Goal: Task Accomplishment & Management: Use online tool/utility

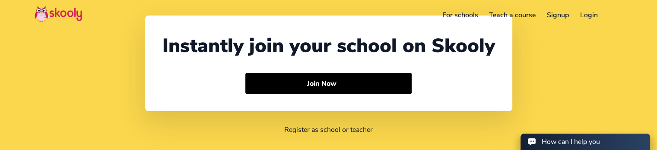
select select "91"
select select "[GEOGRAPHIC_DATA]"
select select "[GEOGRAPHIC_DATA]/[GEOGRAPHIC_DATA]"
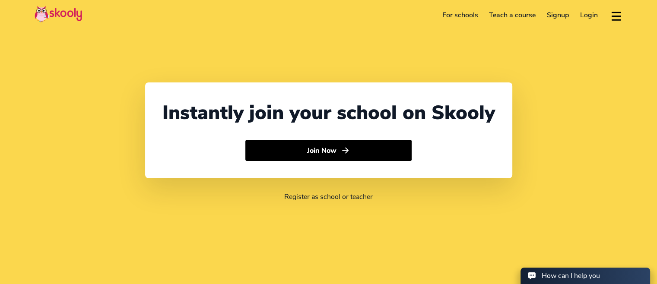
select select "91"
select select "India"
select select "Asia/Kolkata"
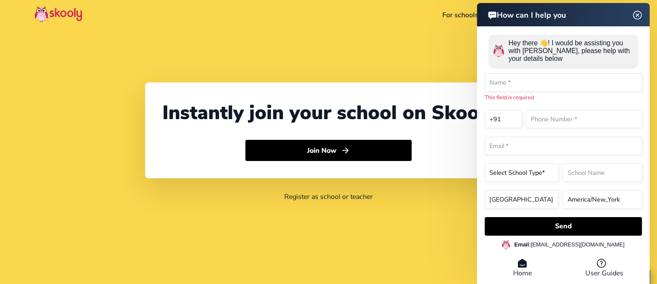
click at [307, 218] on div "Instantly join your school on Skooly Join Now Register as school or teacher" at bounding box center [328, 142] width 657 height 284
click at [110, 173] on div "Instantly join your school on Skooly Join Now Register as school or teacher" at bounding box center [328, 142] width 657 height 284
